Goal: Download file/media

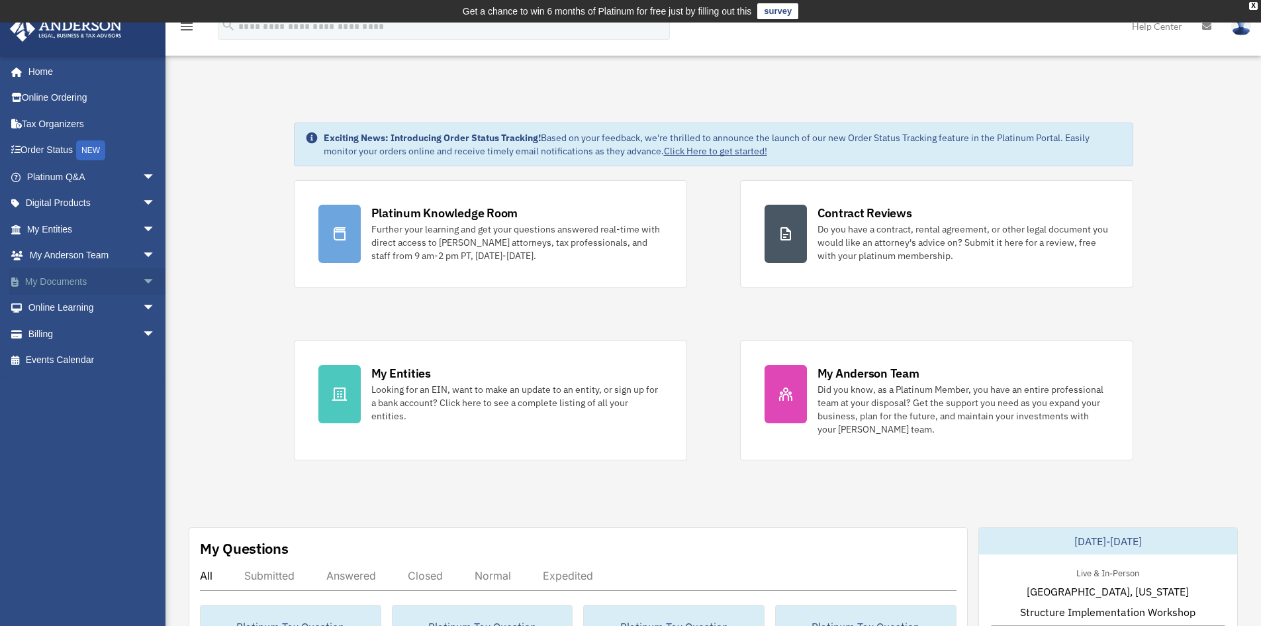
click at [37, 287] on link "My Documents arrow_drop_down" at bounding box center [92, 281] width 166 height 26
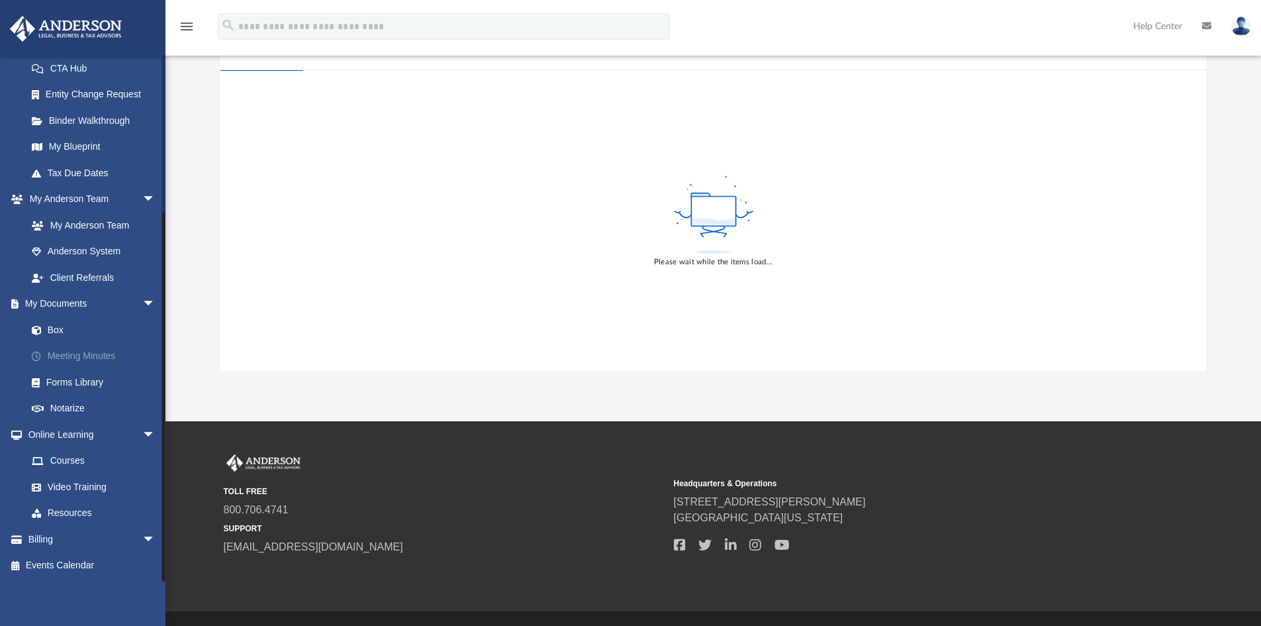
scroll to position [199, 0]
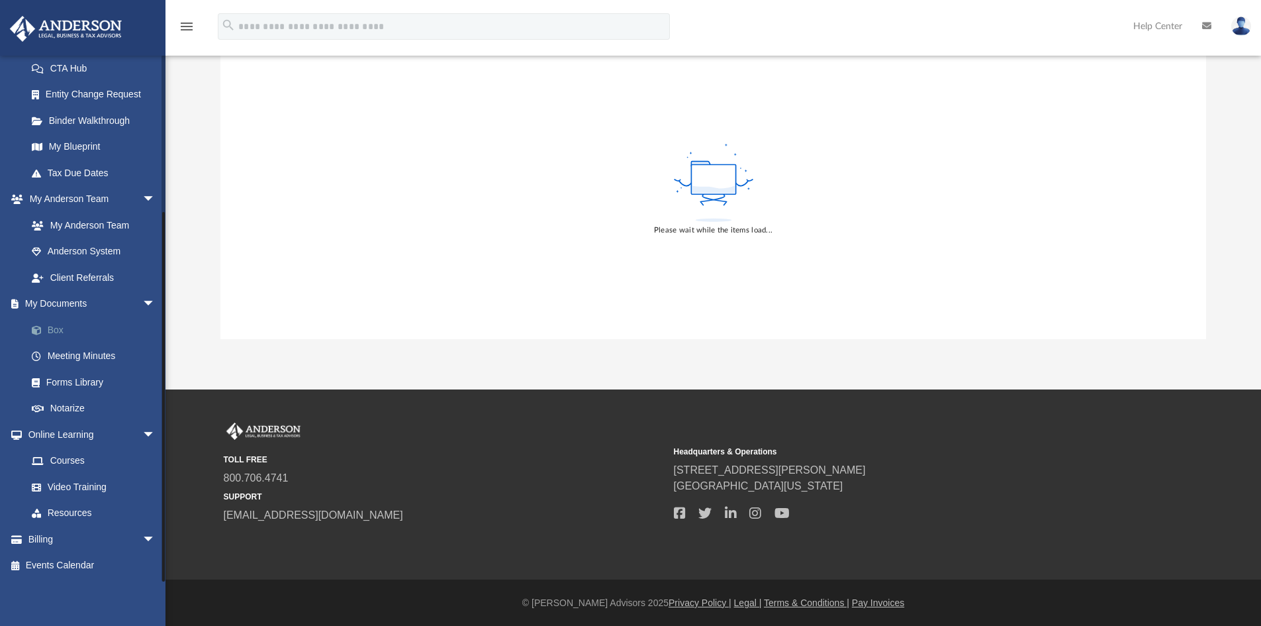
click at [56, 326] on link "Box" at bounding box center [97, 329] width 157 height 26
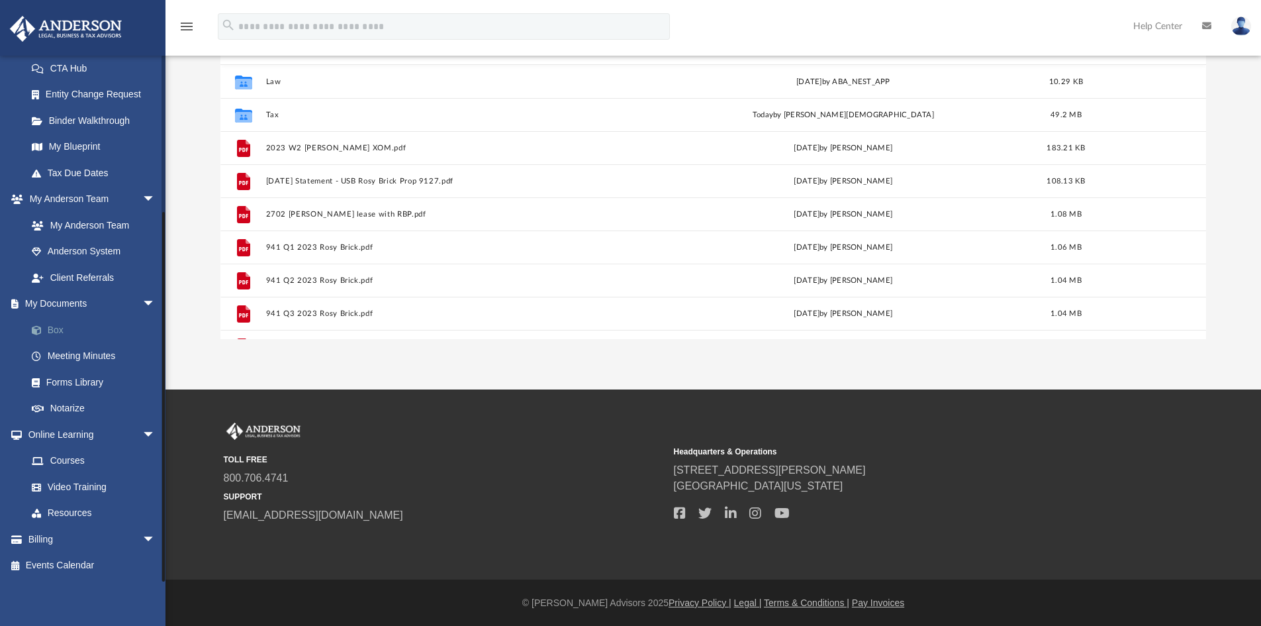
scroll to position [291, 976]
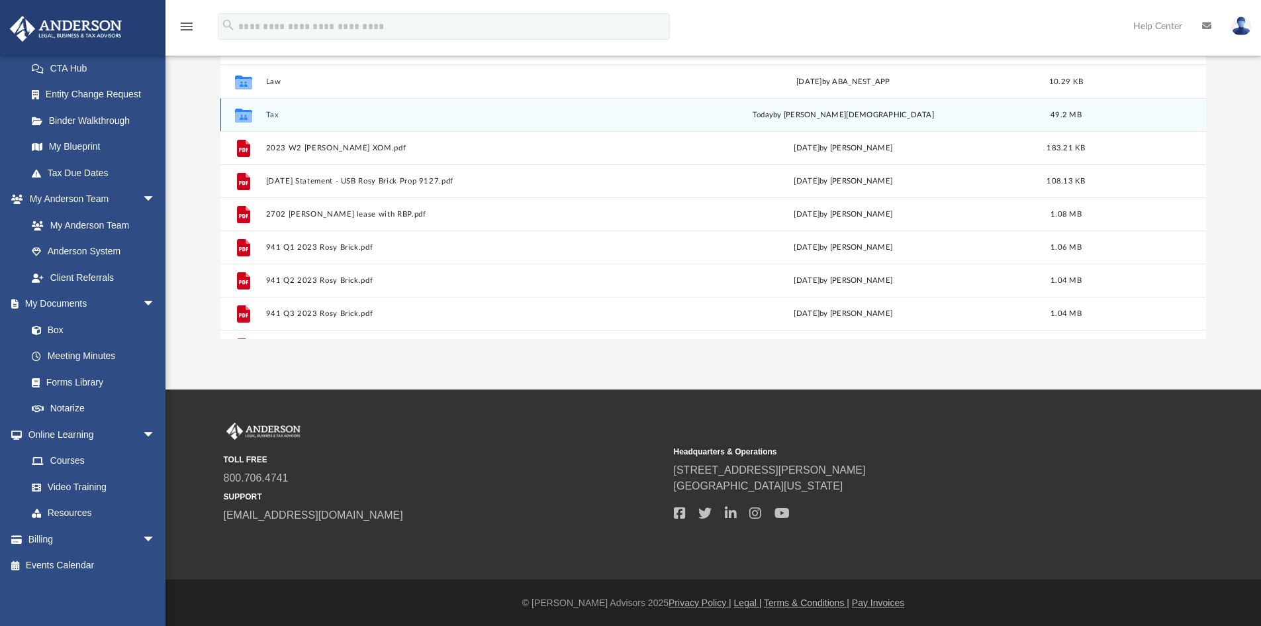
click at [276, 119] on button "Tax" at bounding box center [455, 115] width 381 height 9
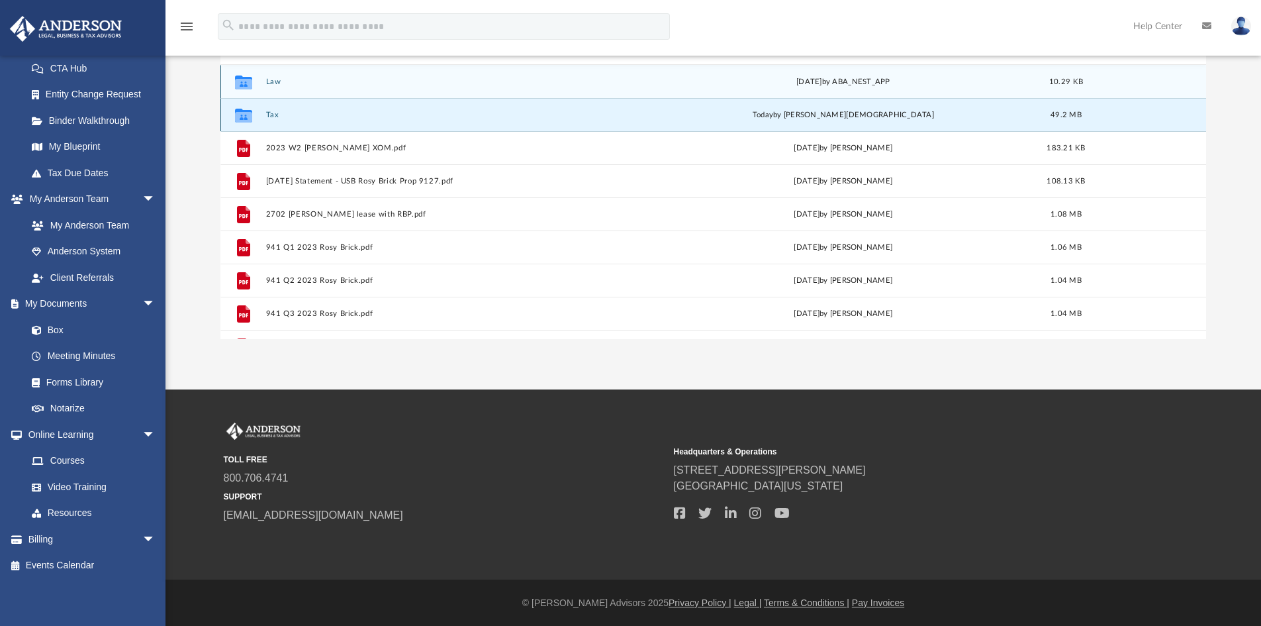
click at [273, 113] on button "Tax" at bounding box center [455, 115] width 381 height 9
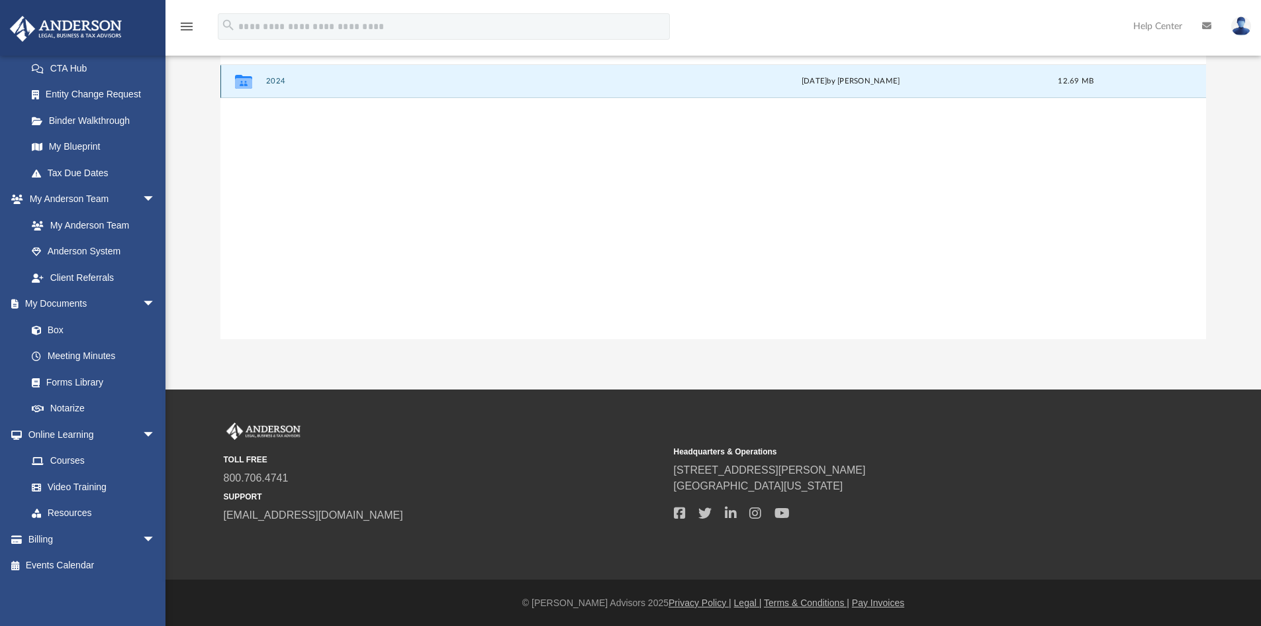
click at [272, 80] on button "2024" at bounding box center [458, 81] width 386 height 9
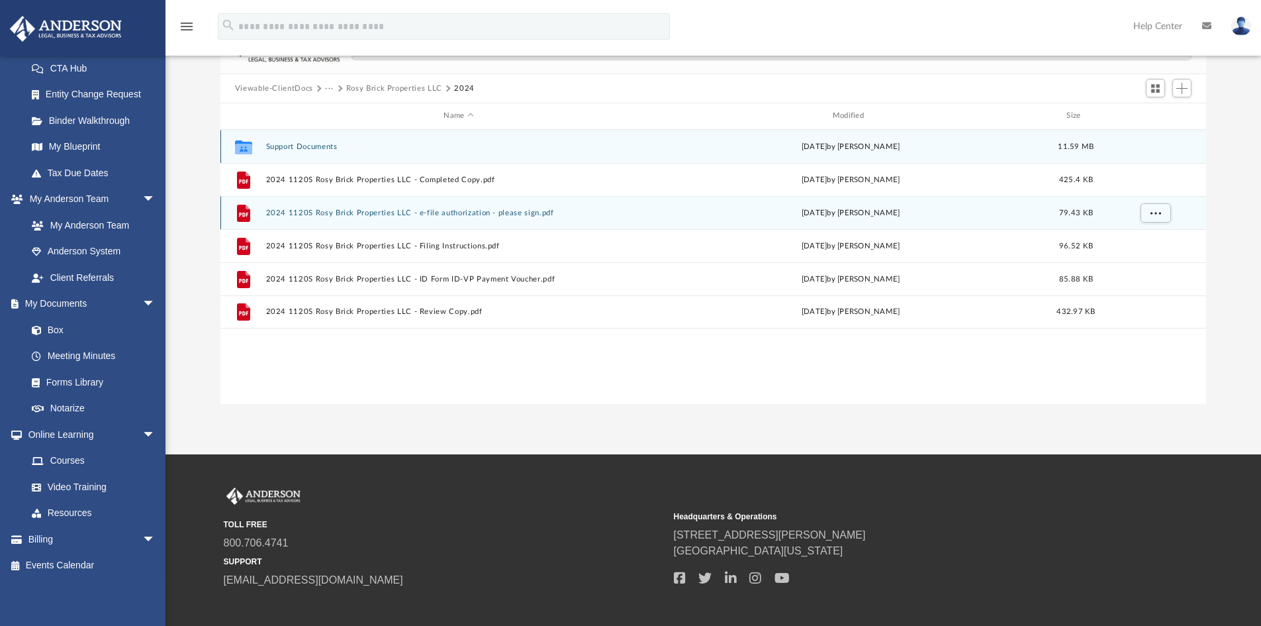
scroll to position [0, 0]
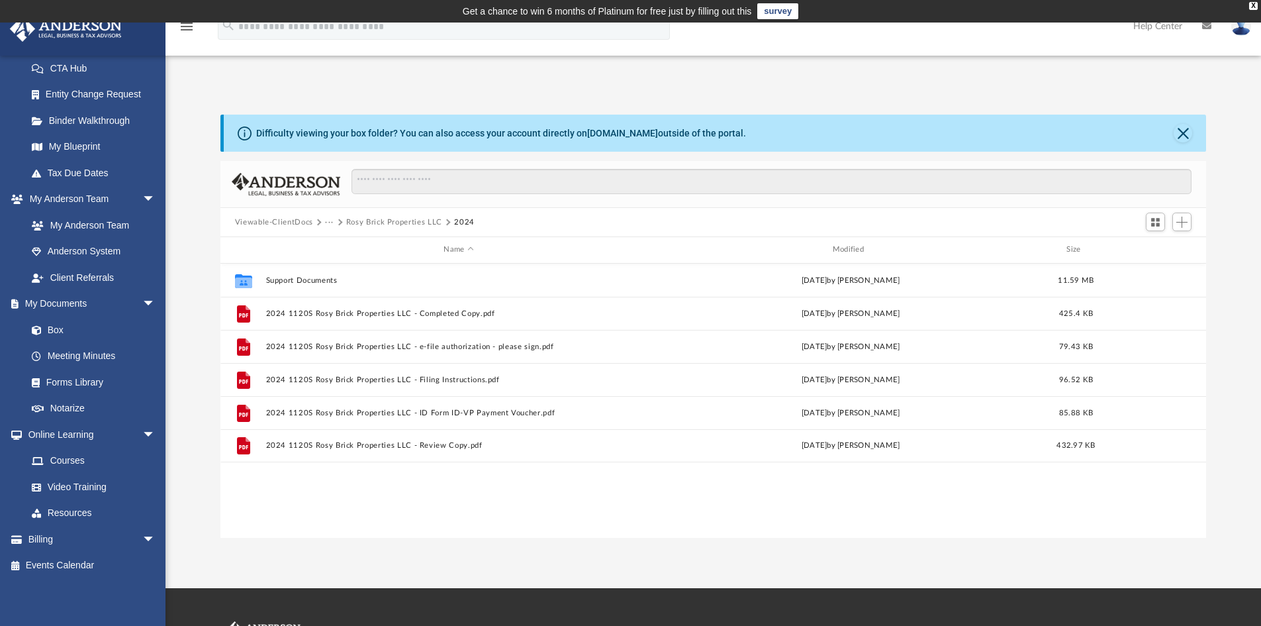
click at [307, 220] on button "Viewable-ClientDocs" at bounding box center [274, 222] width 78 height 12
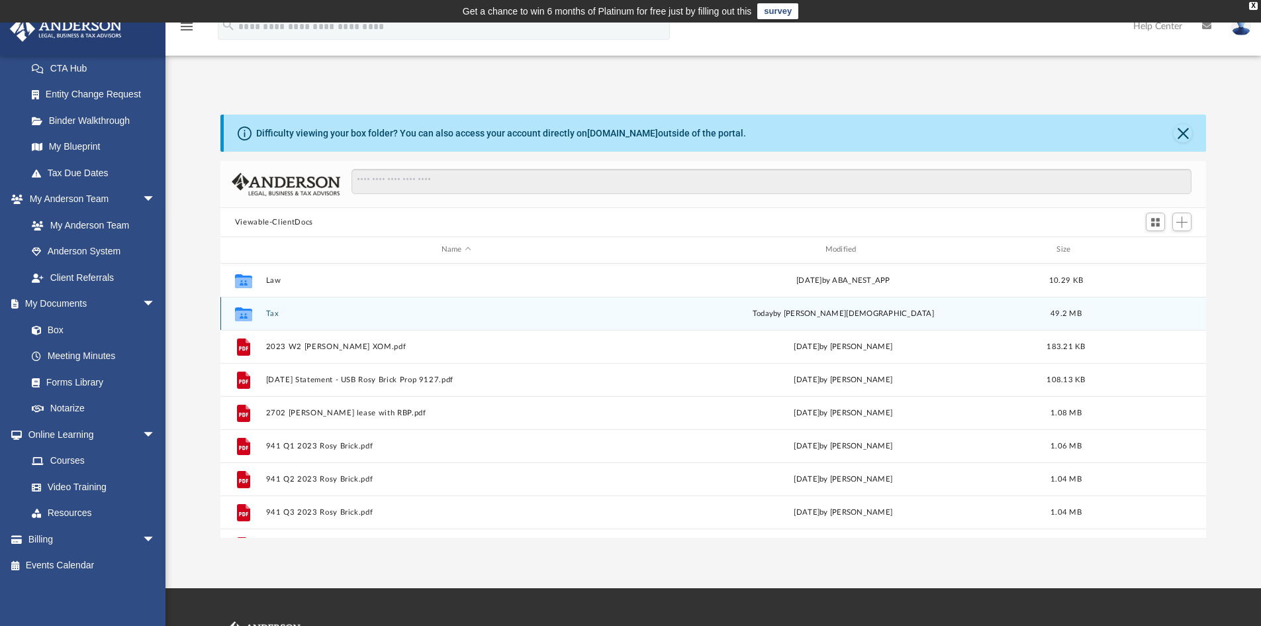
click at [272, 311] on button "Tax" at bounding box center [455, 313] width 381 height 9
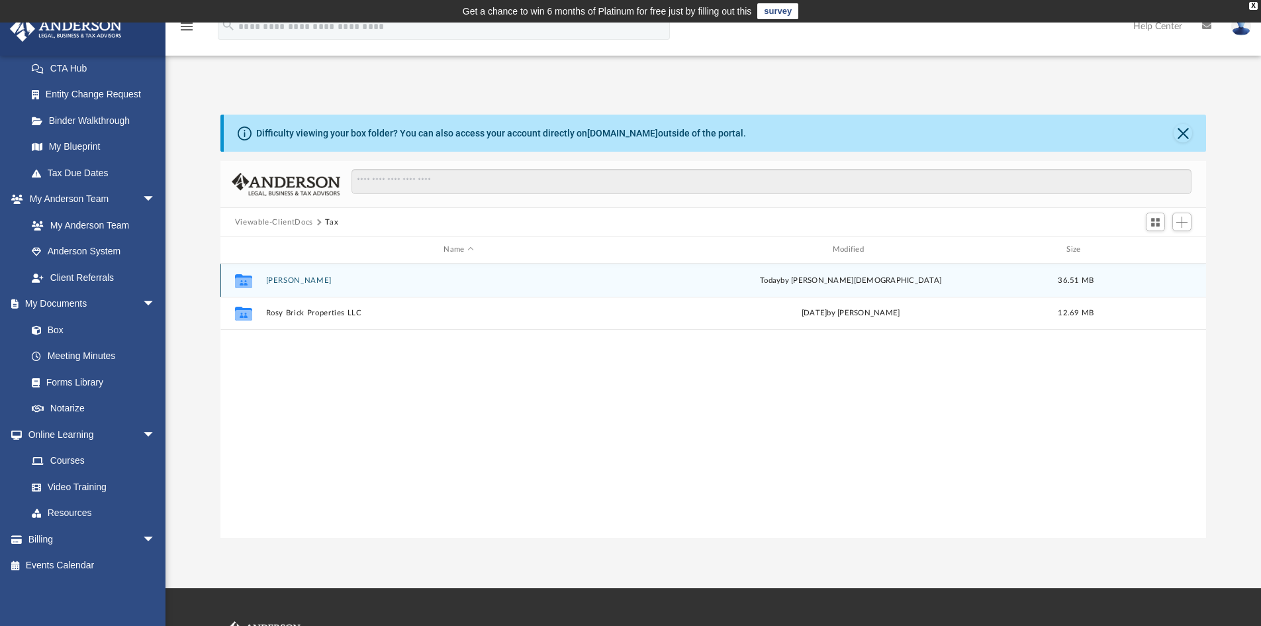
click at [269, 278] on button "Riley, Tina" at bounding box center [458, 280] width 386 height 9
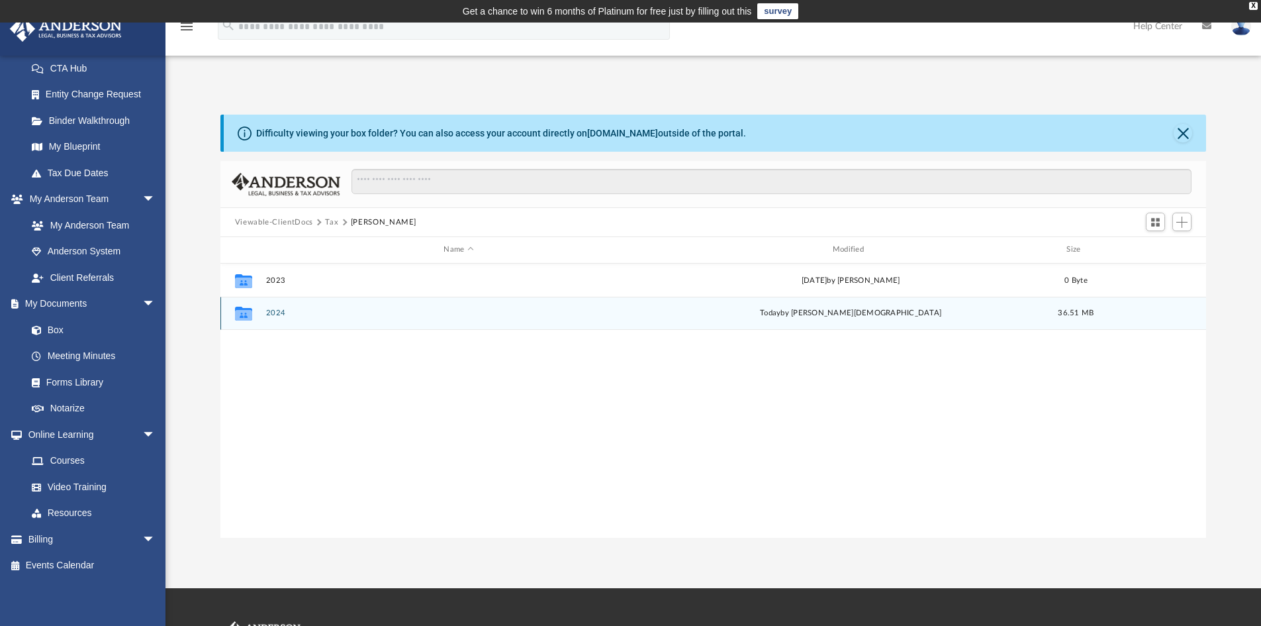
click at [272, 312] on button "2024" at bounding box center [458, 312] width 386 height 9
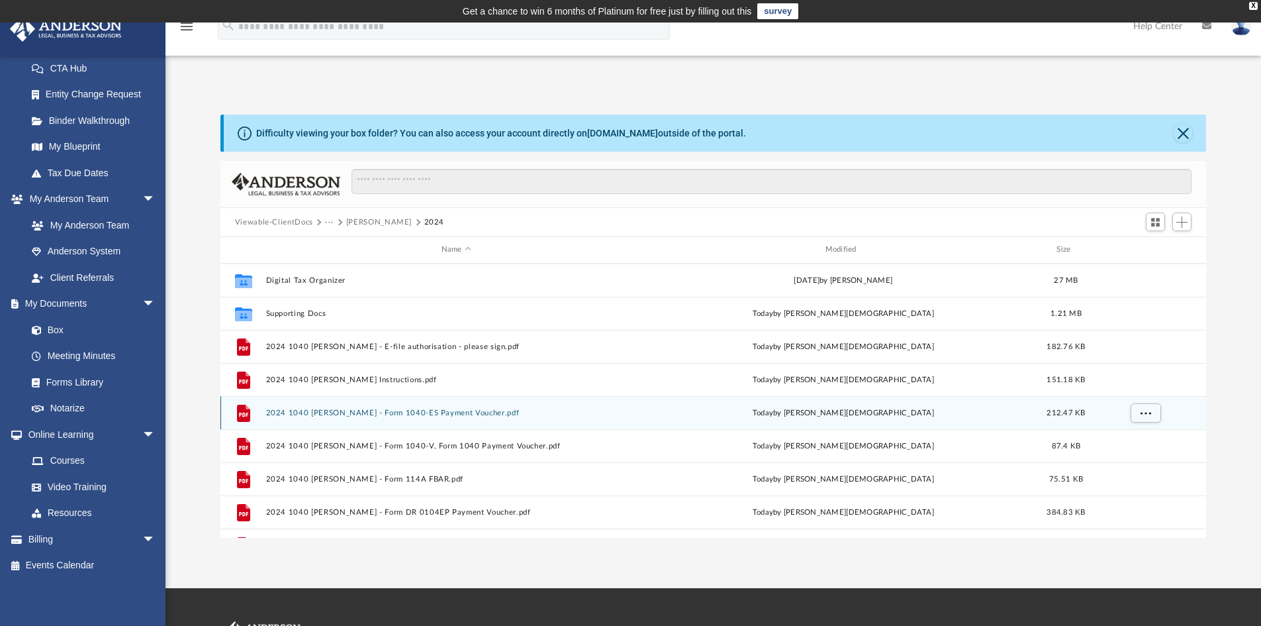
click at [422, 412] on button "2024 1040 Riley, Tina - Form 1040-ES Payment Voucher.pdf" at bounding box center [455, 412] width 381 height 9
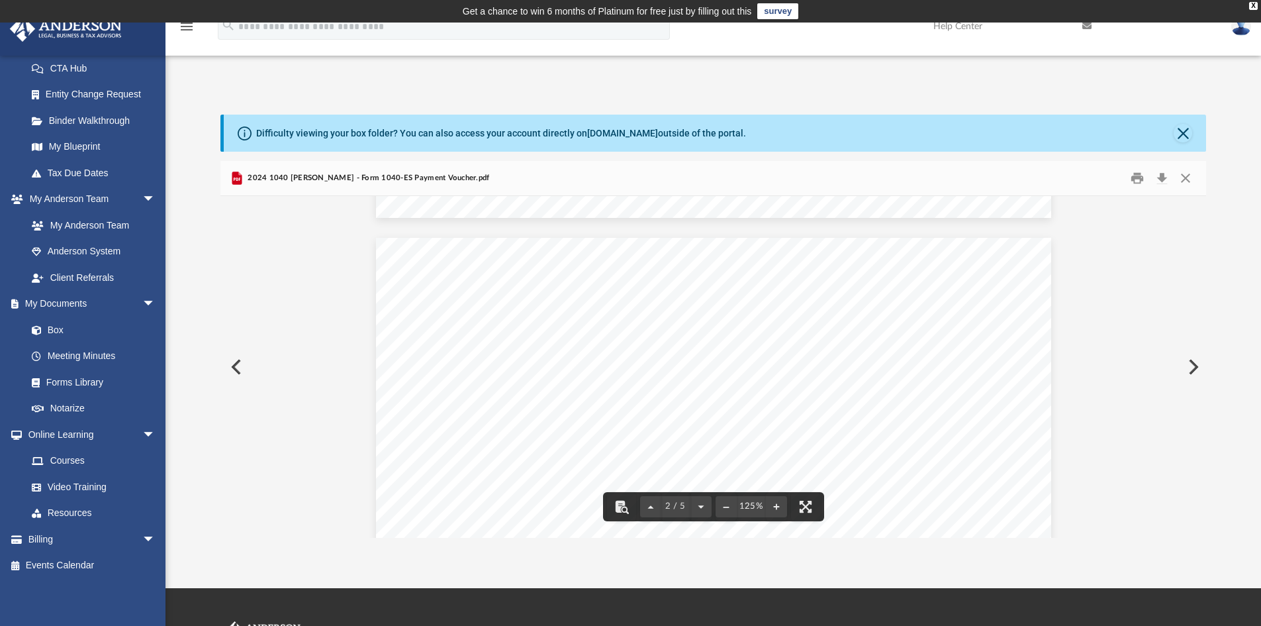
scroll to position [861, 0]
click at [1181, 130] on button "Close" at bounding box center [1183, 133] width 19 height 19
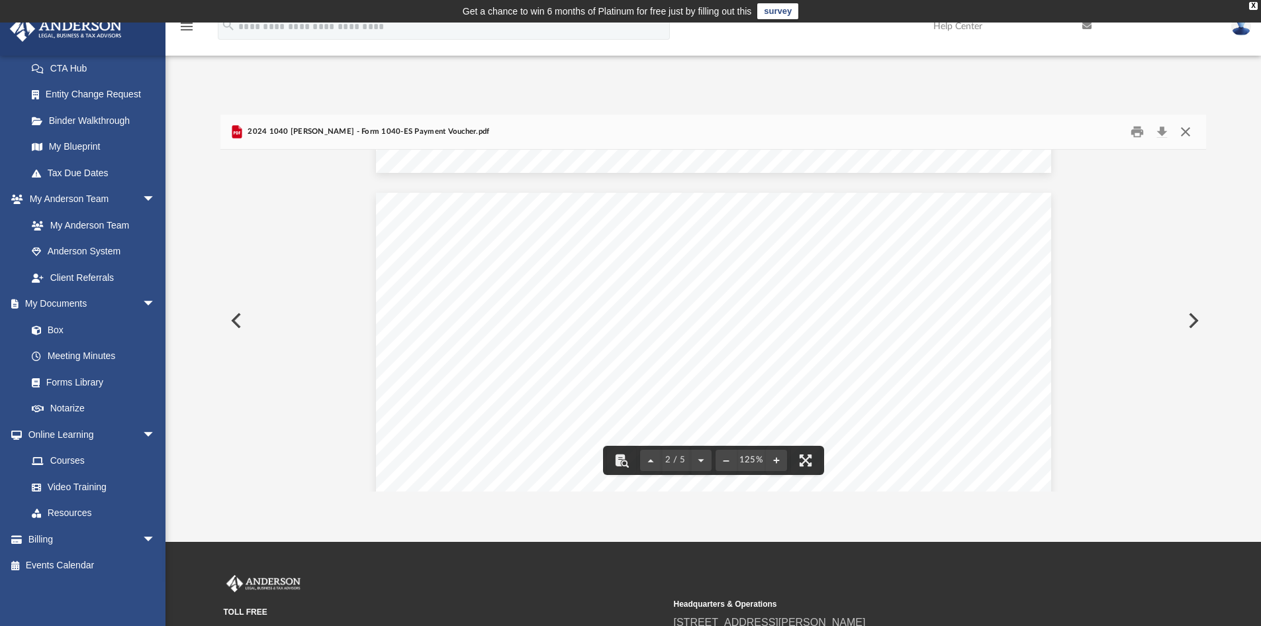
click at [1190, 129] on button "Close" at bounding box center [1186, 132] width 24 height 21
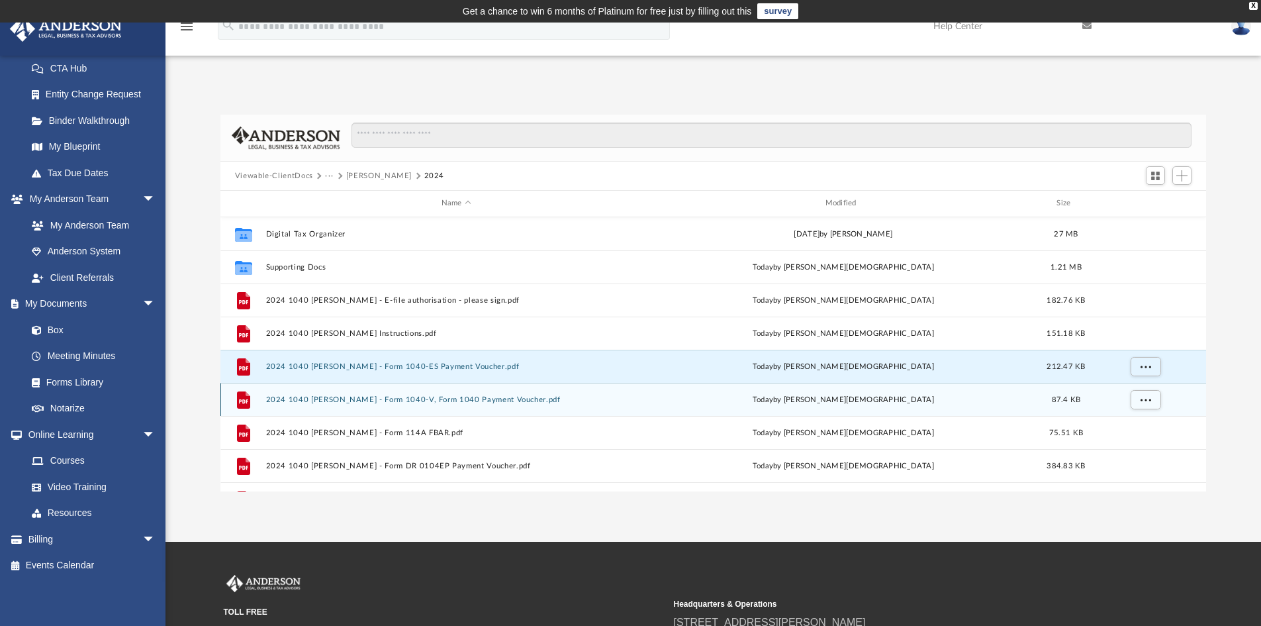
click at [430, 397] on button "2024 1040 Riley, Tina - Form 1040-V, Form 1040 Payment Voucher.pdf" at bounding box center [455, 399] width 381 height 9
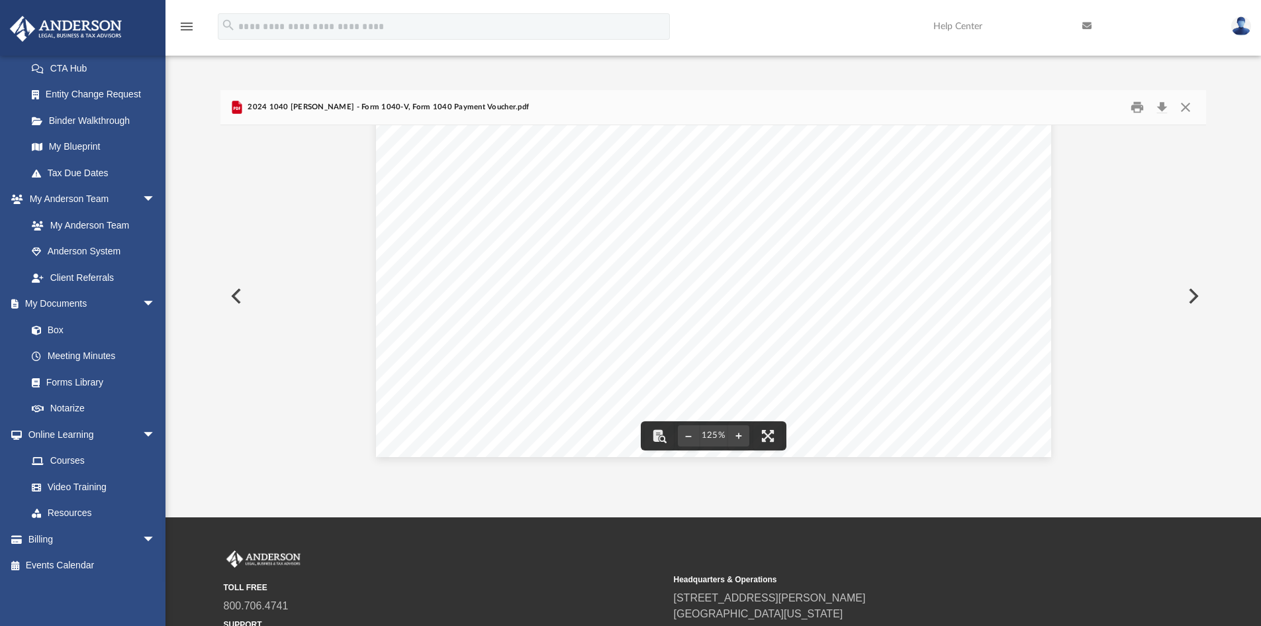
scroll to position [0, 0]
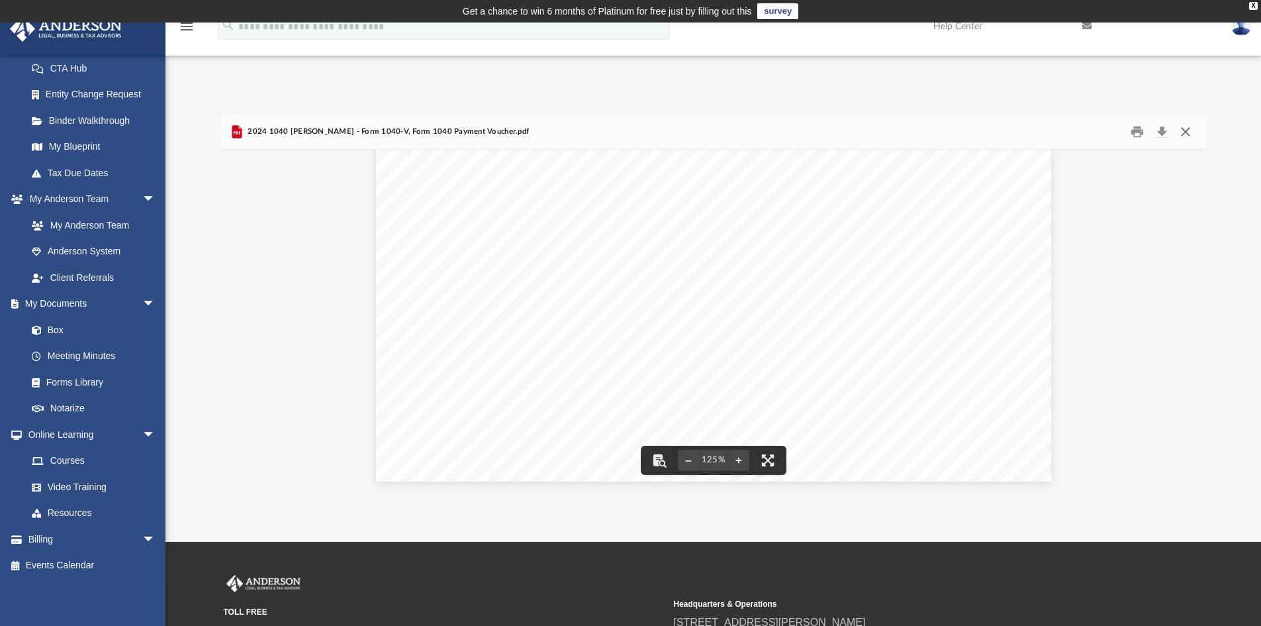
click at [1186, 131] on button "Close" at bounding box center [1186, 132] width 24 height 21
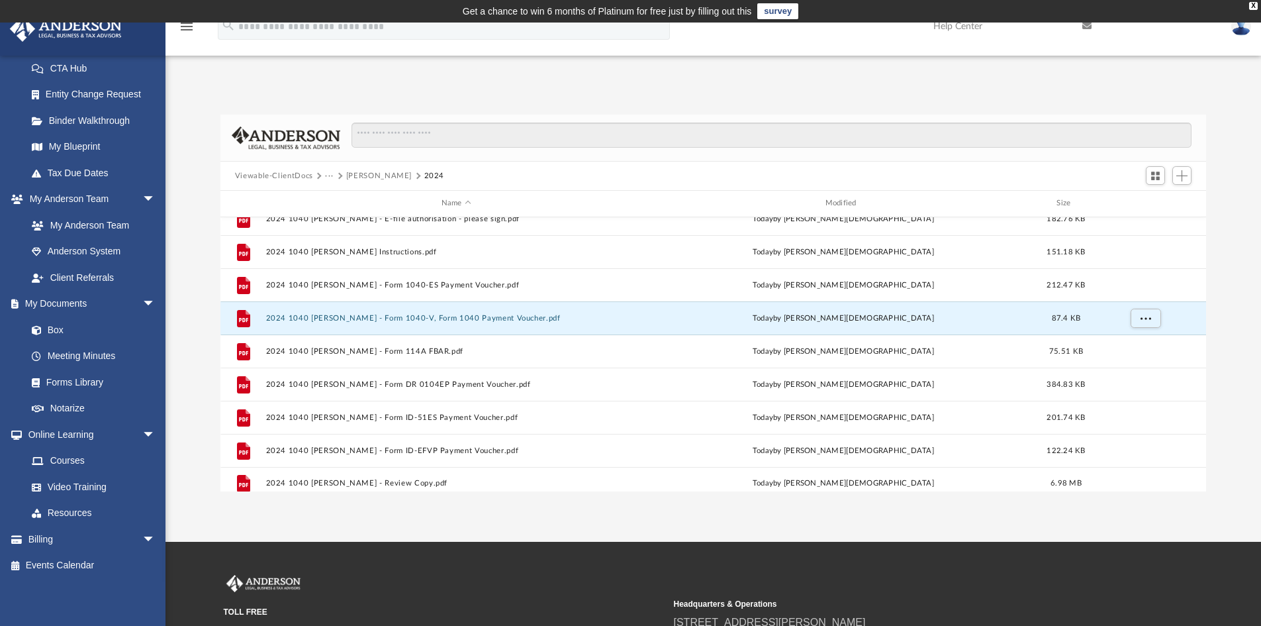
scroll to position [90, 0]
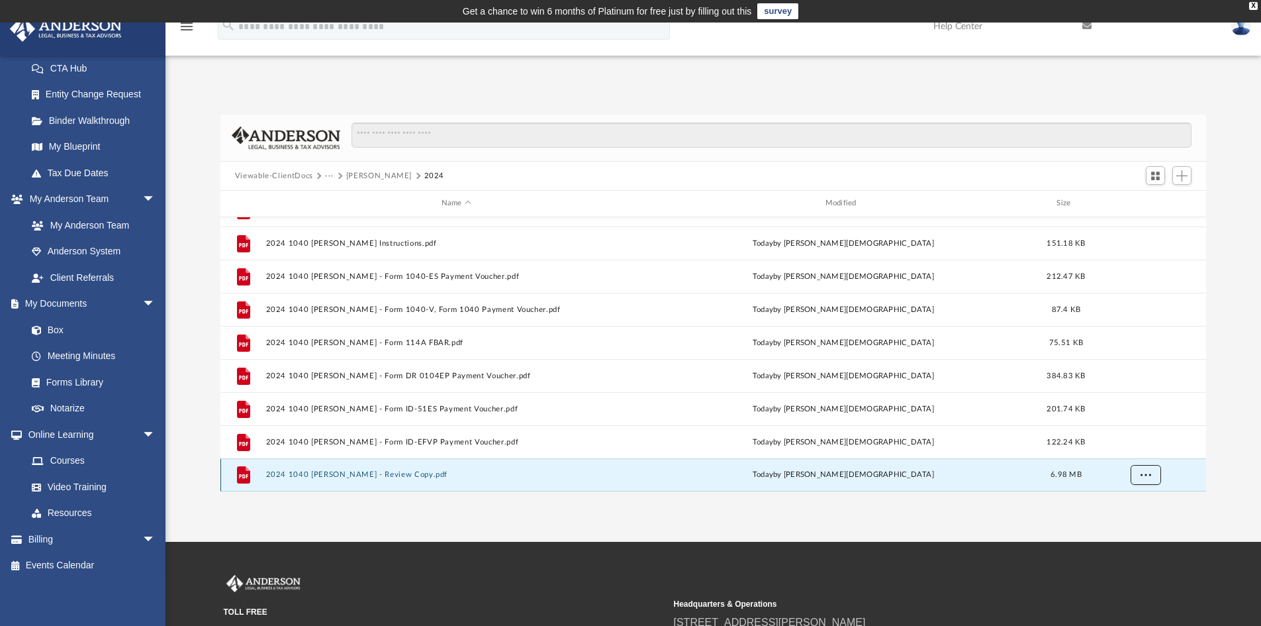
click at [1148, 474] on span "More options" at bounding box center [1145, 474] width 11 height 7
click at [1133, 444] on li "Download" at bounding box center [1133, 446] width 38 height 14
